Goal: Task Accomplishment & Management: Manage account settings

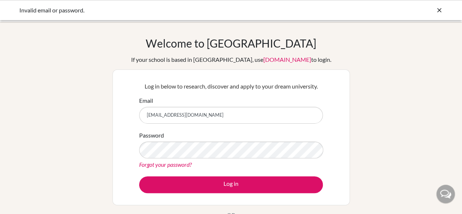
click at [139, 176] on button "Log in" at bounding box center [231, 184] width 184 height 17
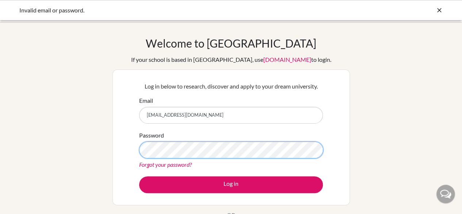
click at [139, 176] on button "Log in" at bounding box center [231, 184] width 184 height 17
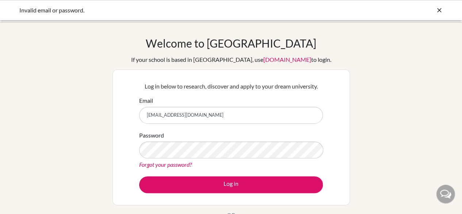
click at [180, 165] on link "Forgot your password?" at bounding box center [165, 164] width 53 height 7
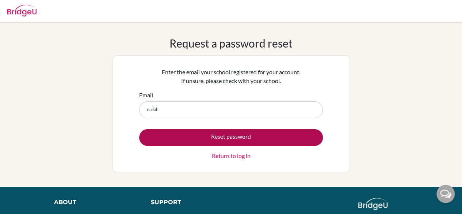
type input "[EMAIL_ADDRESS][DOMAIN_NAME]"
click at [192, 142] on button "Reset password" at bounding box center [231, 137] width 184 height 17
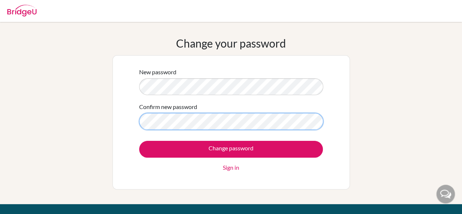
click at [139, 141] on input "Change password" at bounding box center [231, 149] width 184 height 17
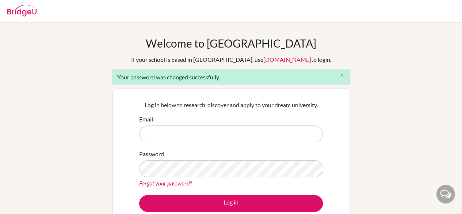
click at [233, 129] on input "Email" at bounding box center [231, 133] width 184 height 17
type input "[EMAIL_ADDRESS][DOMAIN_NAME]"
click at [282, 212] on div "Log in below to research, discover and apply to your dream university. Email [E…" at bounding box center [231, 156] width 193 height 120
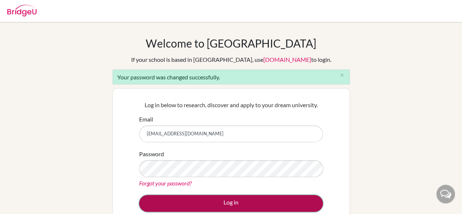
click at [264, 201] on button "Log in" at bounding box center [231, 203] width 184 height 17
